Goal: Task Accomplishment & Management: Use online tool/utility

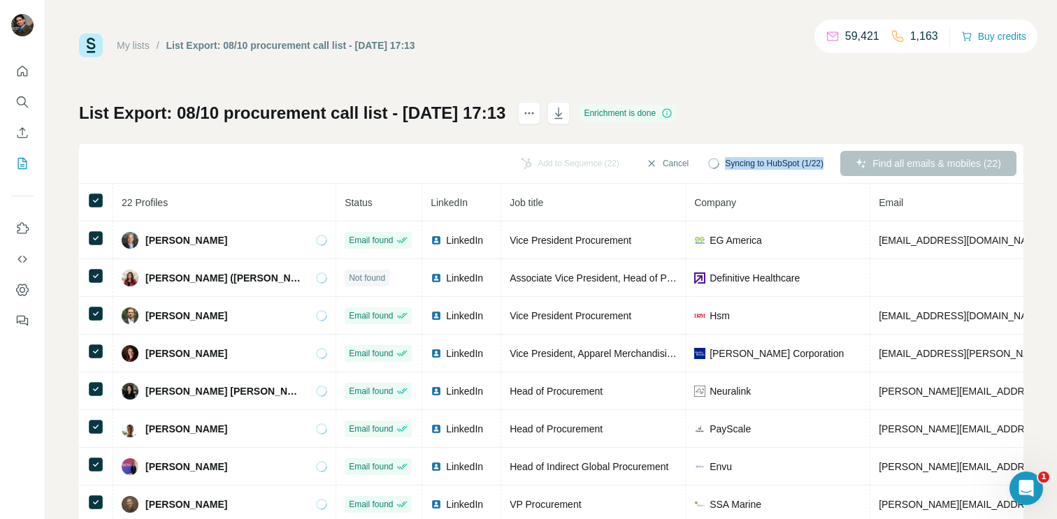
drag, startPoint x: 717, startPoint y: 166, endPoint x: 823, endPoint y: 166, distance: 105.6
click at [823, 166] on span "Syncing to HubSpot (1/22)" at bounding box center [774, 163] width 99 height 13
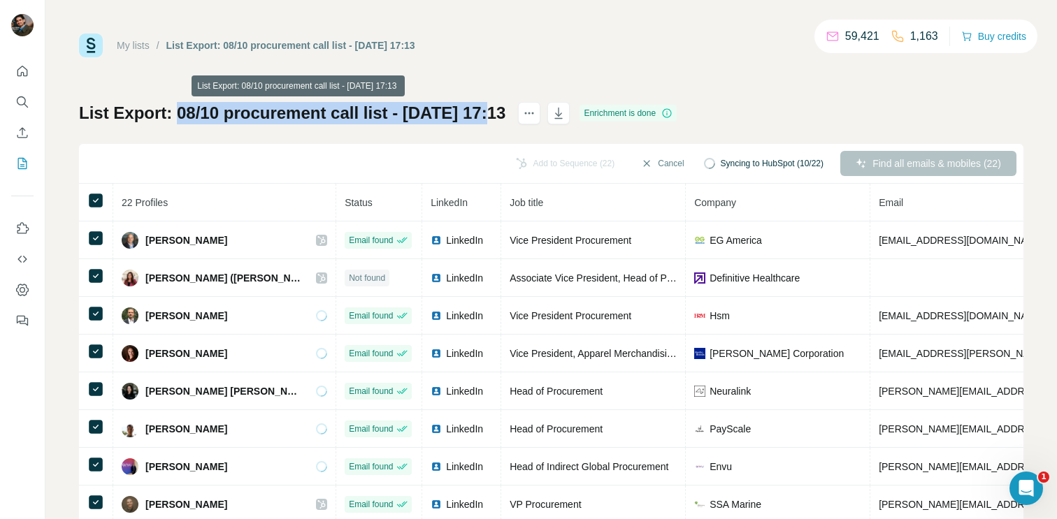
drag, startPoint x: 176, startPoint y: 117, endPoint x: 501, endPoint y: 104, distance: 325.3
click at [501, 104] on h1 "List Export: 08/10 procurement call list - [DATE] 17:13" at bounding box center [292, 113] width 426 height 22
copy h1 "08/10 procurement call list - [DATE]"
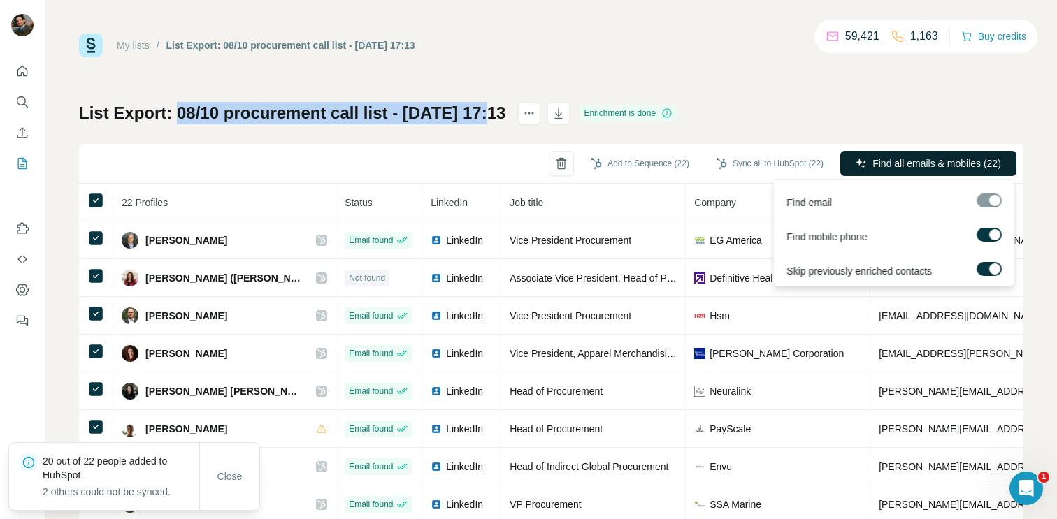
click at [884, 152] on button "Find all emails & mobiles (22)" at bounding box center [928, 163] width 176 height 25
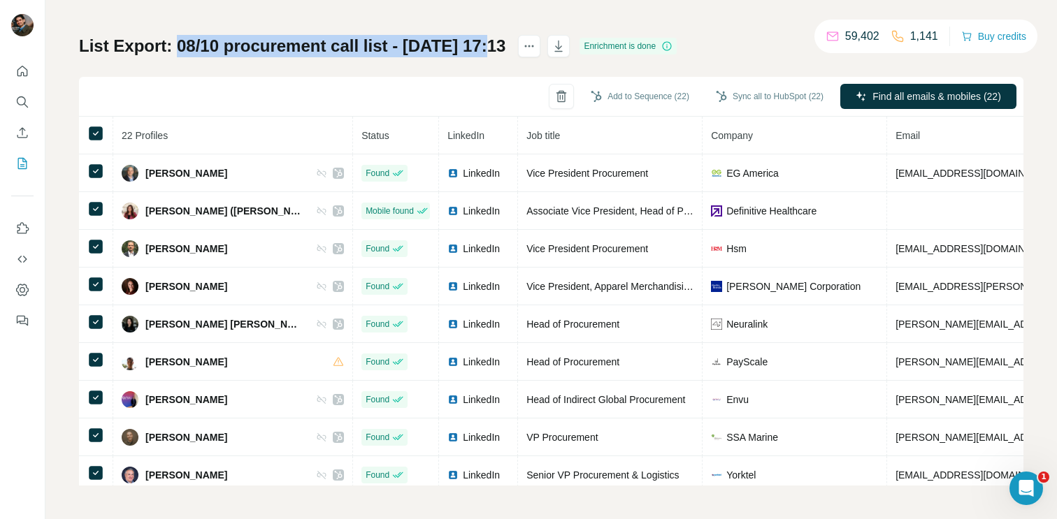
copy h1 "08/10 procurement call list - [DATE]"
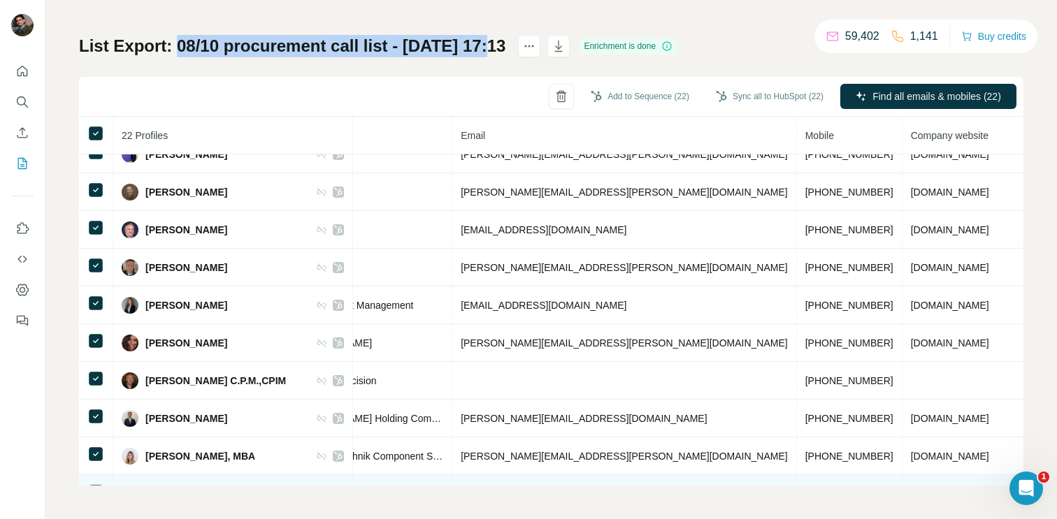
scroll to position [244, 435]
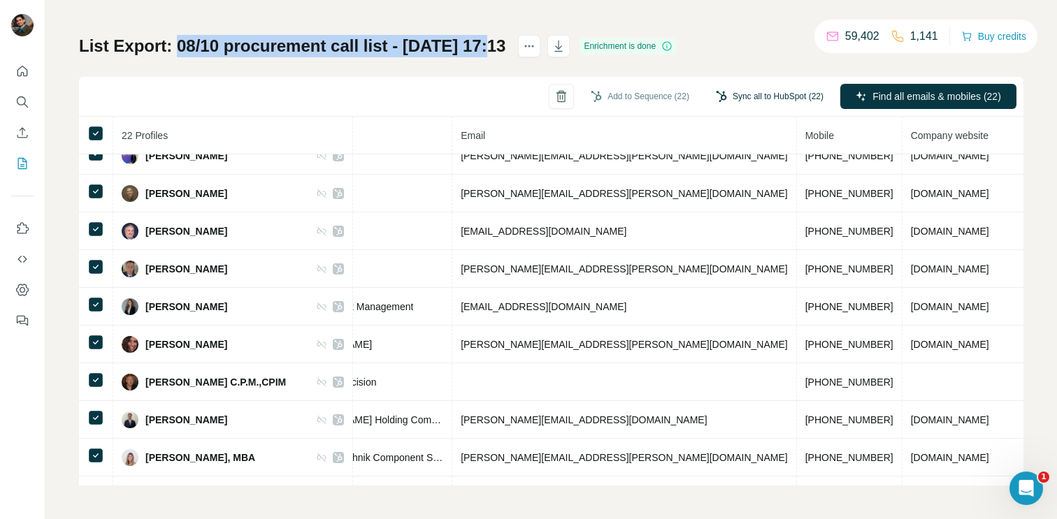
click at [742, 96] on button "Sync all to HubSpot (22)" at bounding box center [769, 96] width 127 height 21
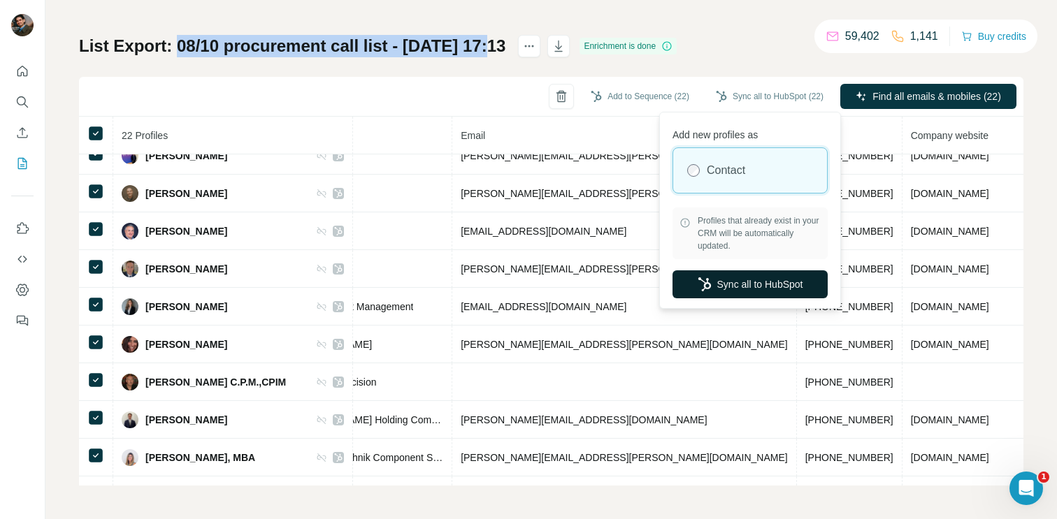
click at [737, 274] on button "Sync all to HubSpot" at bounding box center [749, 285] width 155 height 28
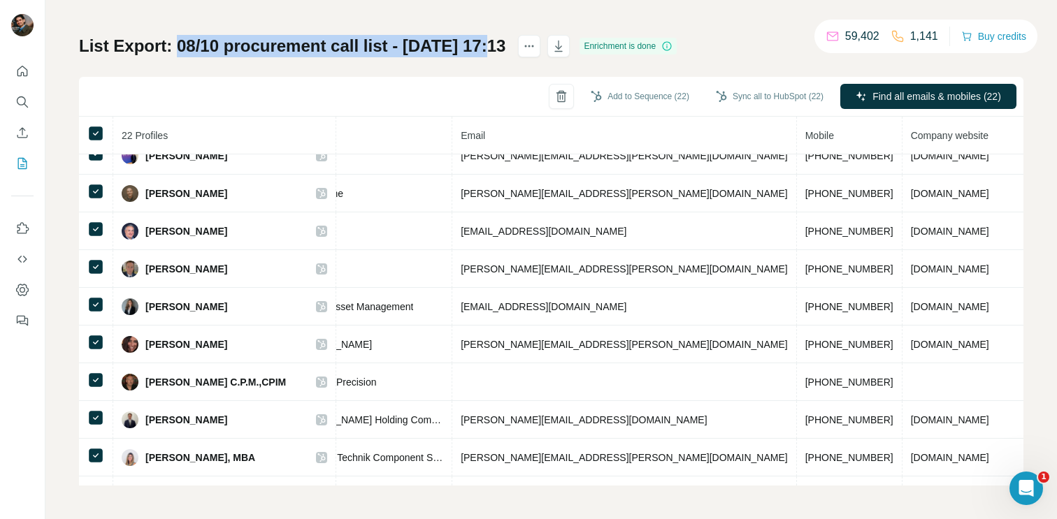
scroll to position [0, 0]
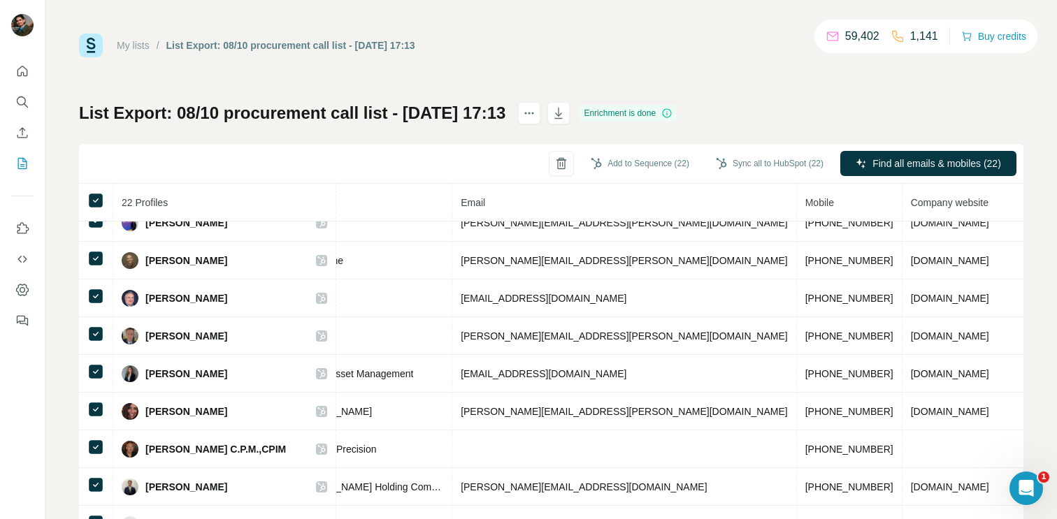
click at [398, 71] on div "My lists / List Export: 08/10 procurement call list - [DATE] 17:13 59,402 1,141…" at bounding box center [551, 293] width 944 height 519
drag, startPoint x: 418, startPoint y: 45, endPoint x: 229, endPoint y: 44, distance: 189.4
click at [229, 44] on div "List Export: 08/10 procurement call list - [DATE] 17:13" at bounding box center [290, 45] width 249 height 14
copy div "08/10 procurement call list - [DATE]"
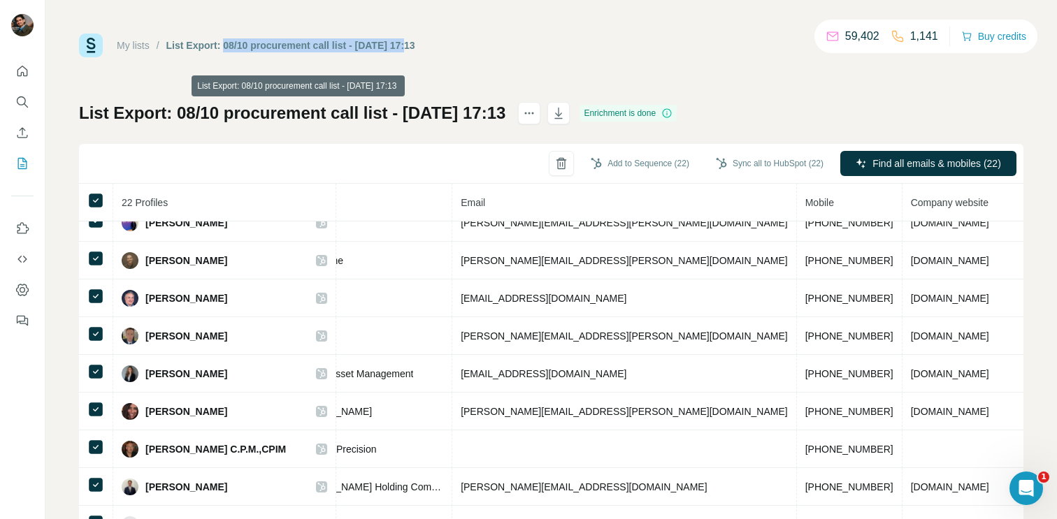
drag, startPoint x: 180, startPoint y: 113, endPoint x: 542, endPoint y: 113, distance: 362.1
click at [505, 113] on h1 "List Export: 08/10 procurement call list - [DATE] 17:13" at bounding box center [292, 113] width 426 height 22
copy h1 "08/10 procurement call list - [DATE] 17:13"
